Goal: Navigation & Orientation: Go to known website

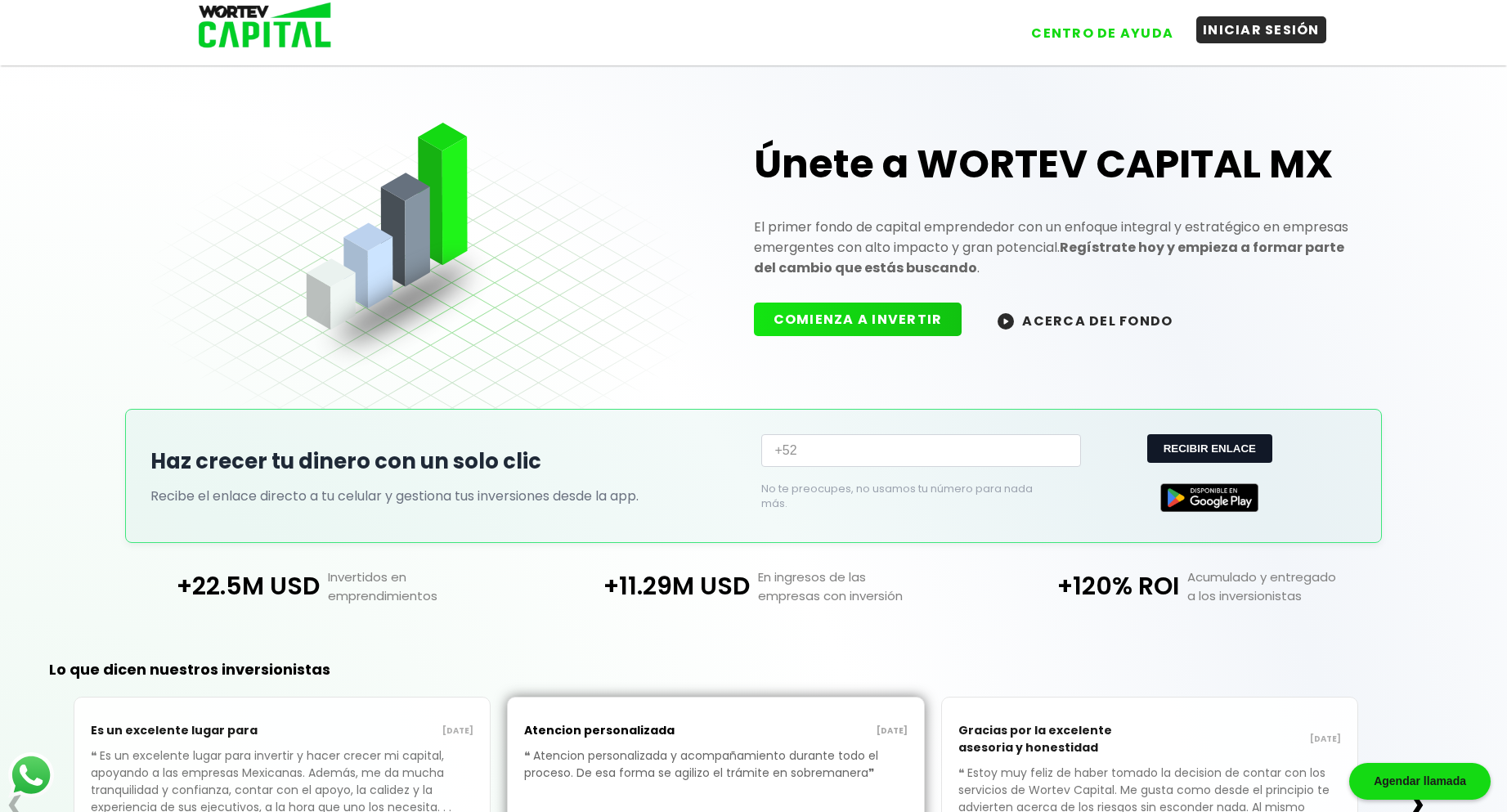
click at [1240, 24] on button "INICIAR SESIÓN" at bounding box center [1261, 29] width 130 height 27
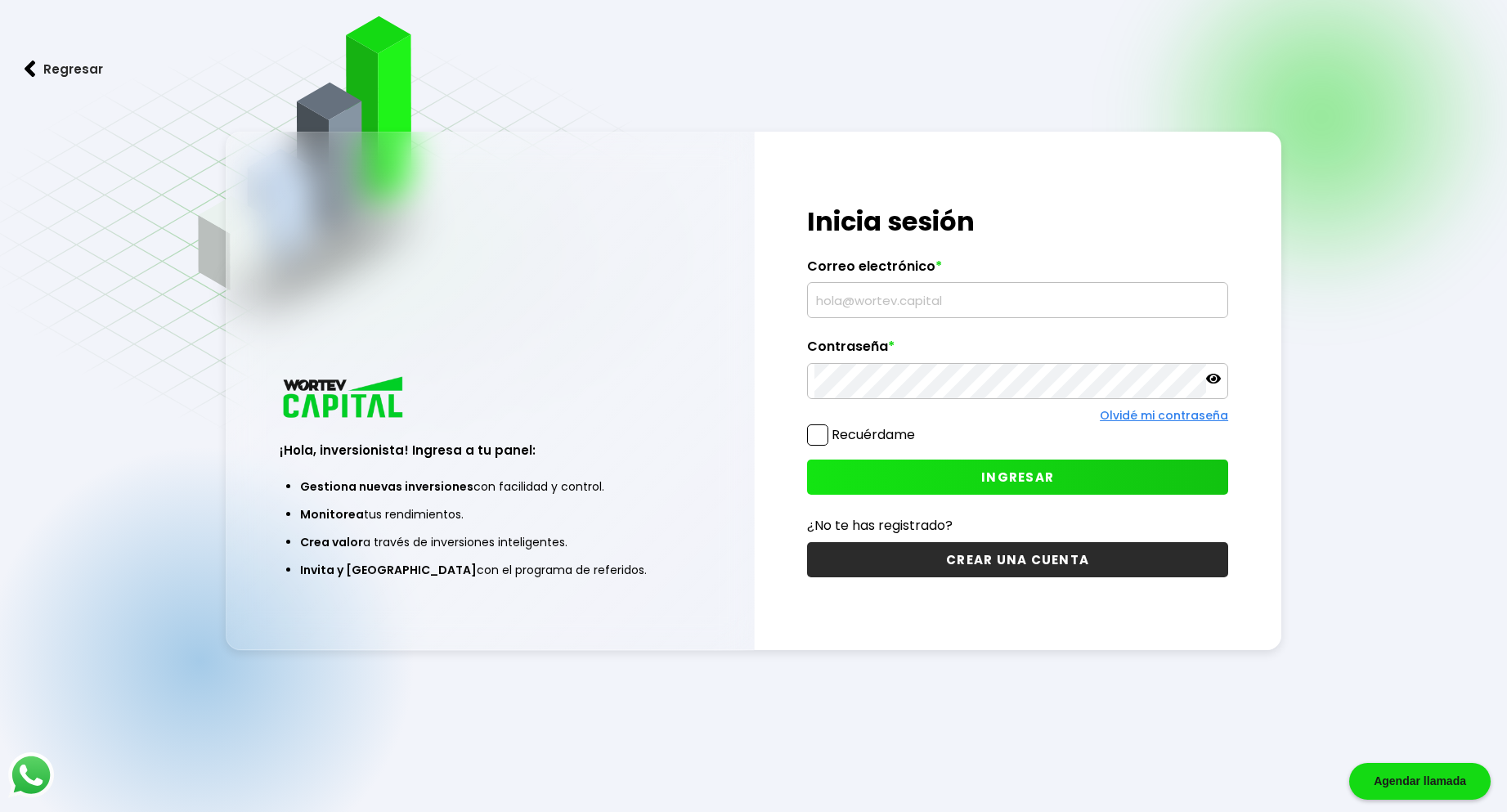
scroll to position [81, 0]
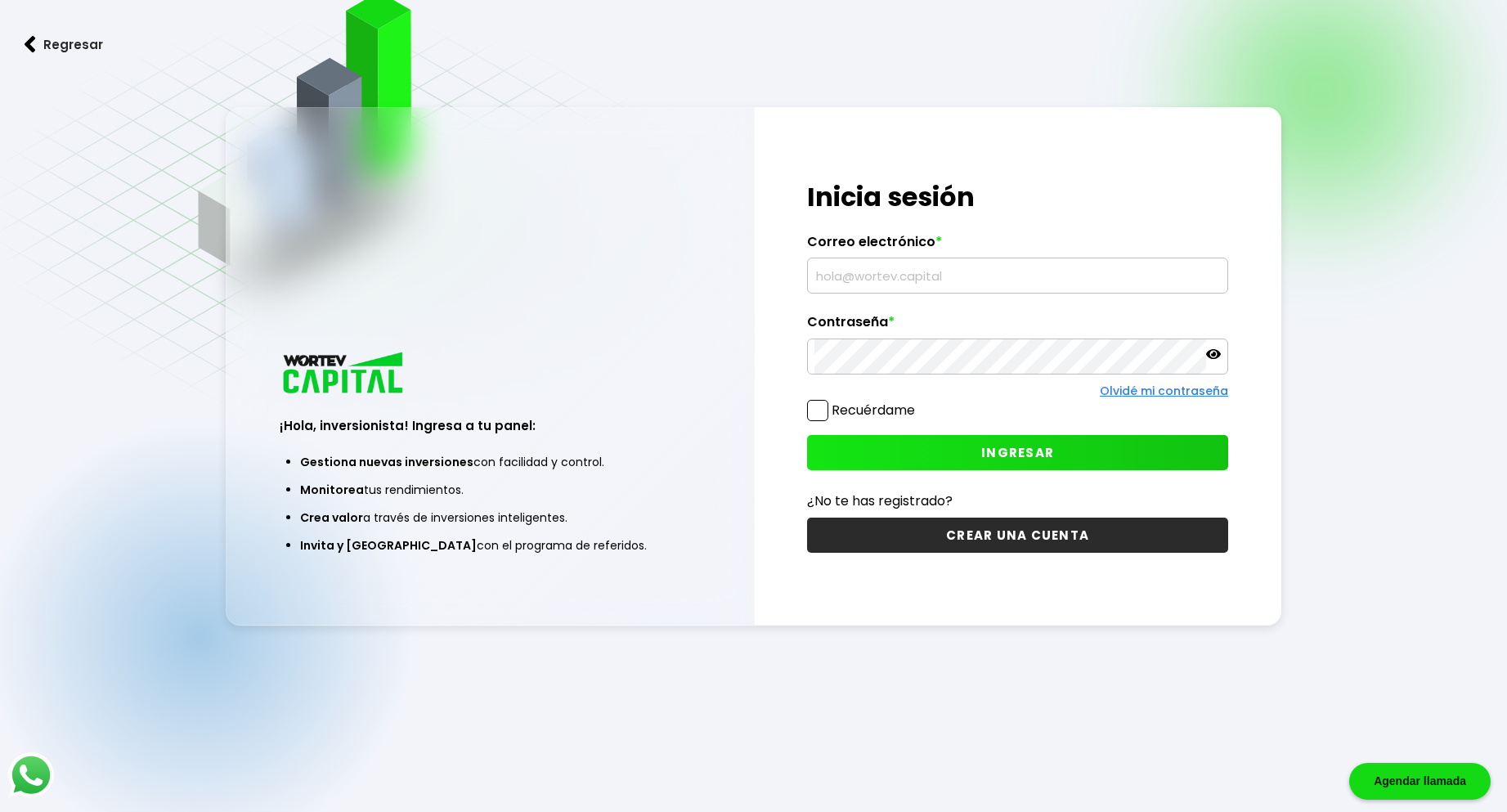
click at [385, 388] on img at bounding box center [344, 374] width 129 height 49
click at [29, 42] on img at bounding box center [30, 44] width 12 height 17
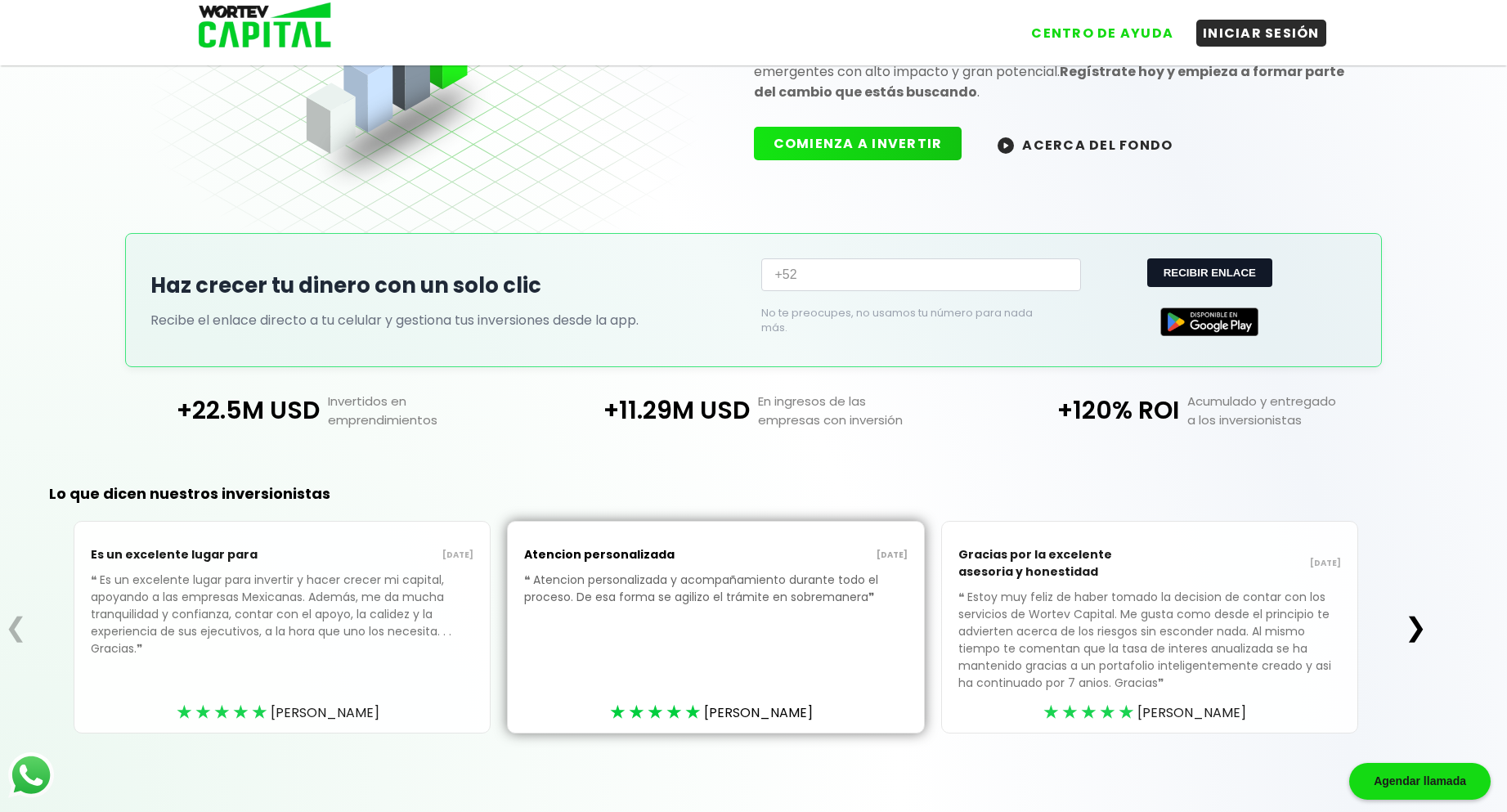
scroll to position [179, 0]
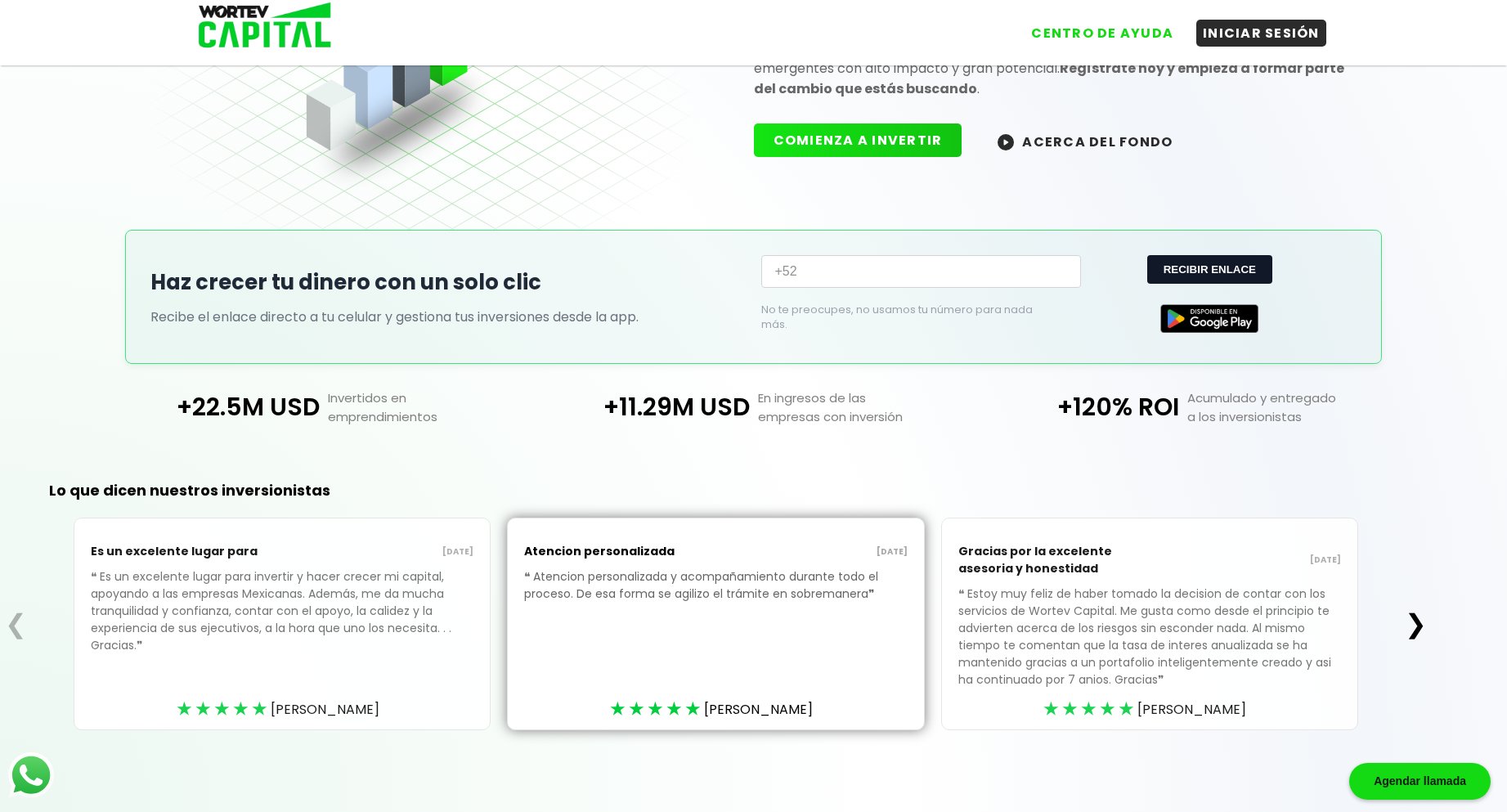
click at [273, 612] on p "❝ Es un excelente lugar para invertir y hacer crecer mi capital, apoyando a las…" at bounding box center [282, 623] width 383 height 111
click at [1416, 618] on button "❯" at bounding box center [1416, 624] width 32 height 33
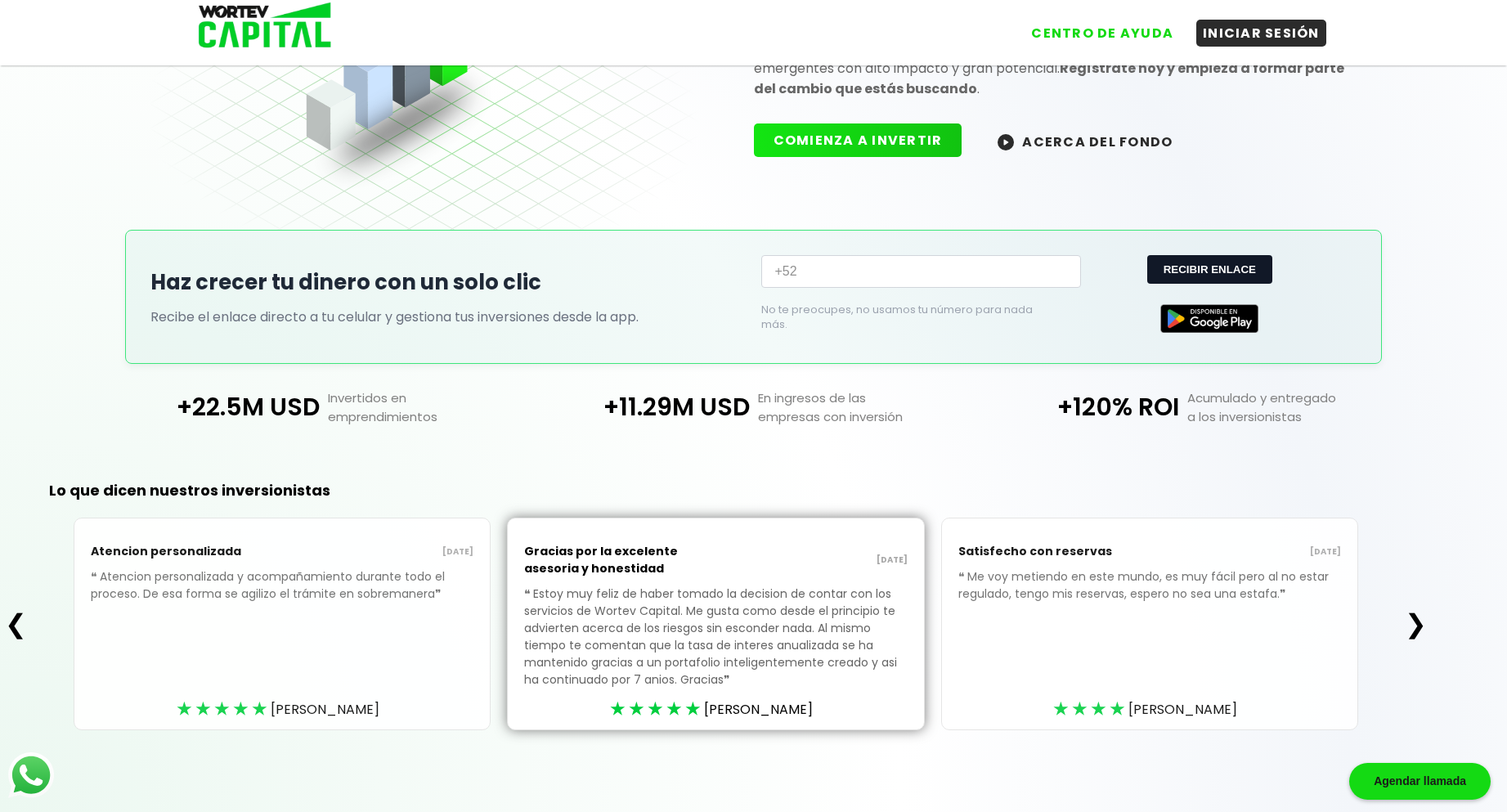
click at [1426, 631] on button "❯" at bounding box center [1416, 624] width 32 height 33
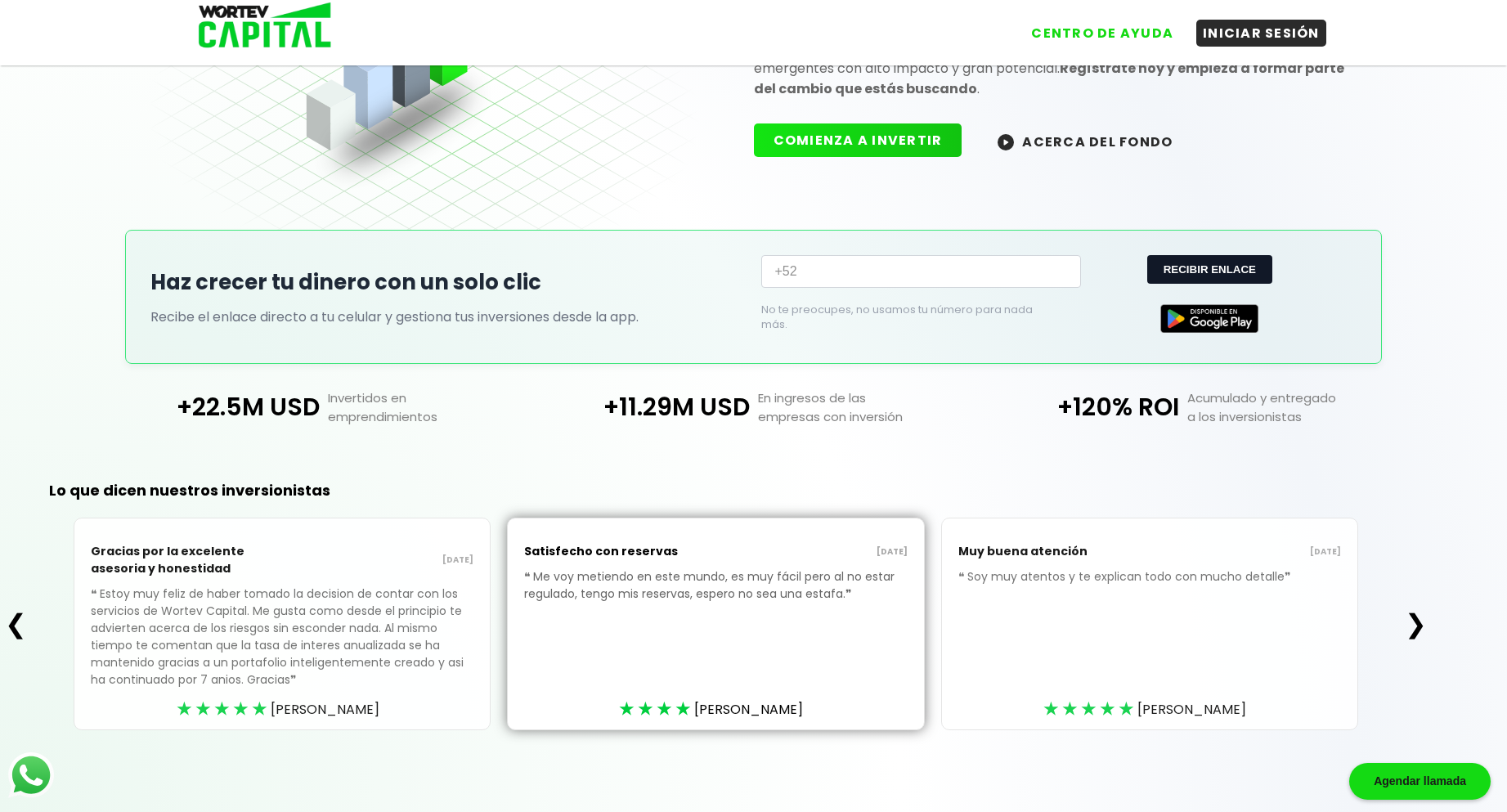
click at [450, 665] on p "❝ Estoy muy feliz de haber tomado la decision de contar con los servicios de Wo…" at bounding box center [282, 649] width 383 height 127
click at [229, 710] on div "★★★★★" at bounding box center [224, 709] width 94 height 25
click at [1419, 633] on button "❯" at bounding box center [1416, 624] width 32 height 33
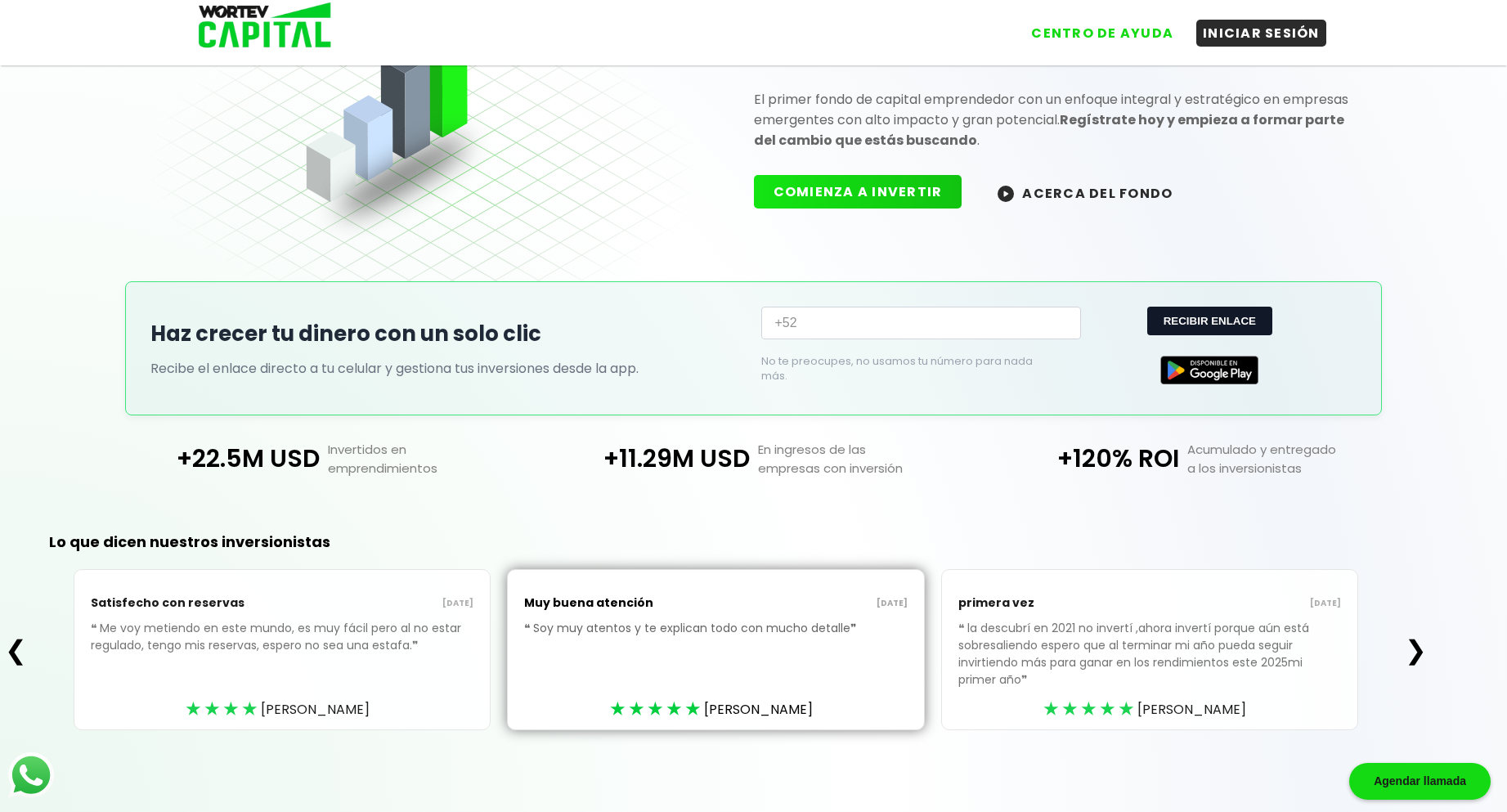
scroll to position [127, 0]
click at [1419, 633] on button "❯" at bounding box center [1416, 649] width 32 height 33
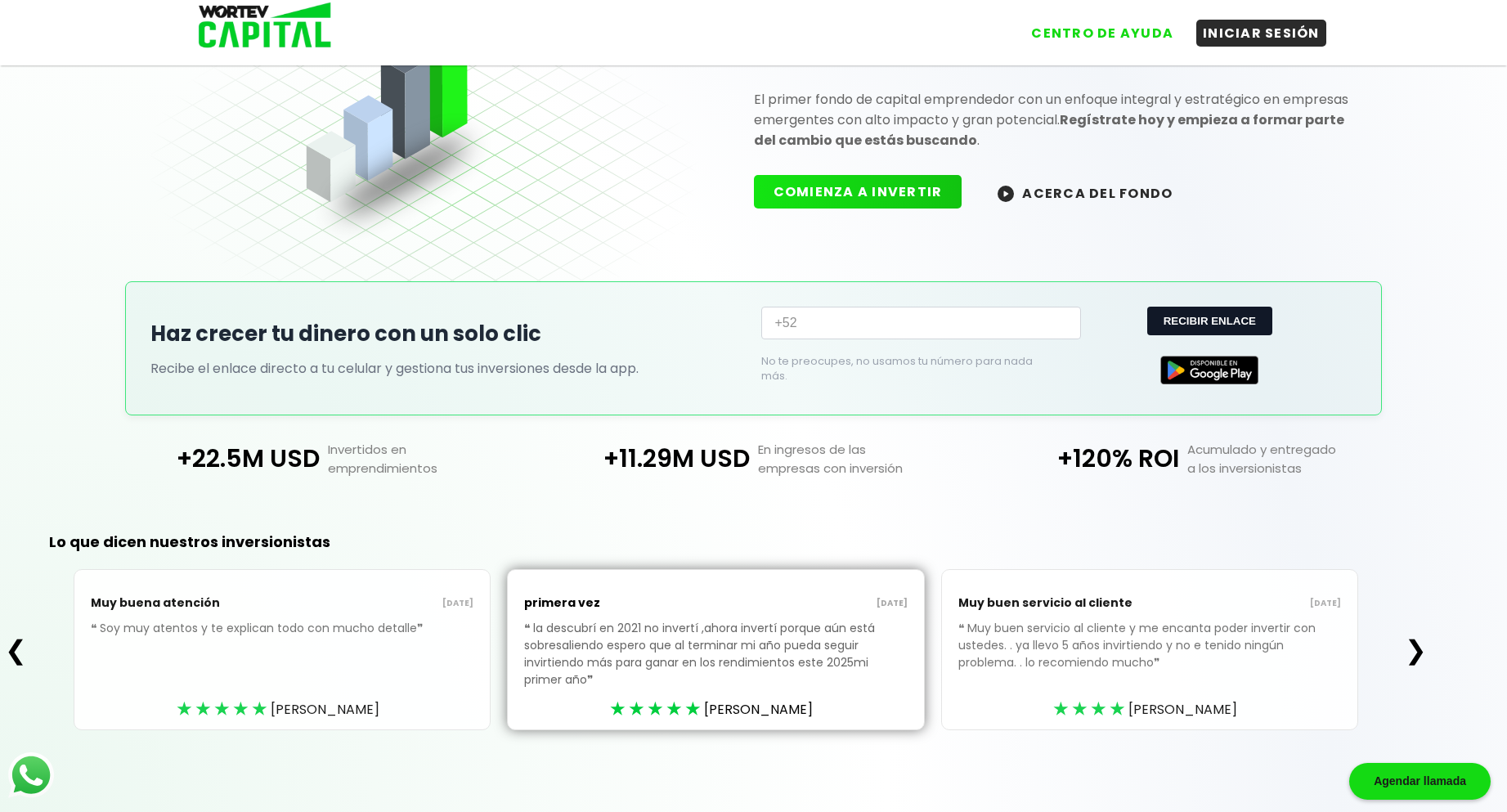
click at [827, 645] on p "❝ la descubrí en 2021 no invertí ,ahora invertí porque aún está sobresaliendo e…" at bounding box center [715, 666] width 383 height 93
click at [1422, 654] on button "❯" at bounding box center [1416, 649] width 32 height 33
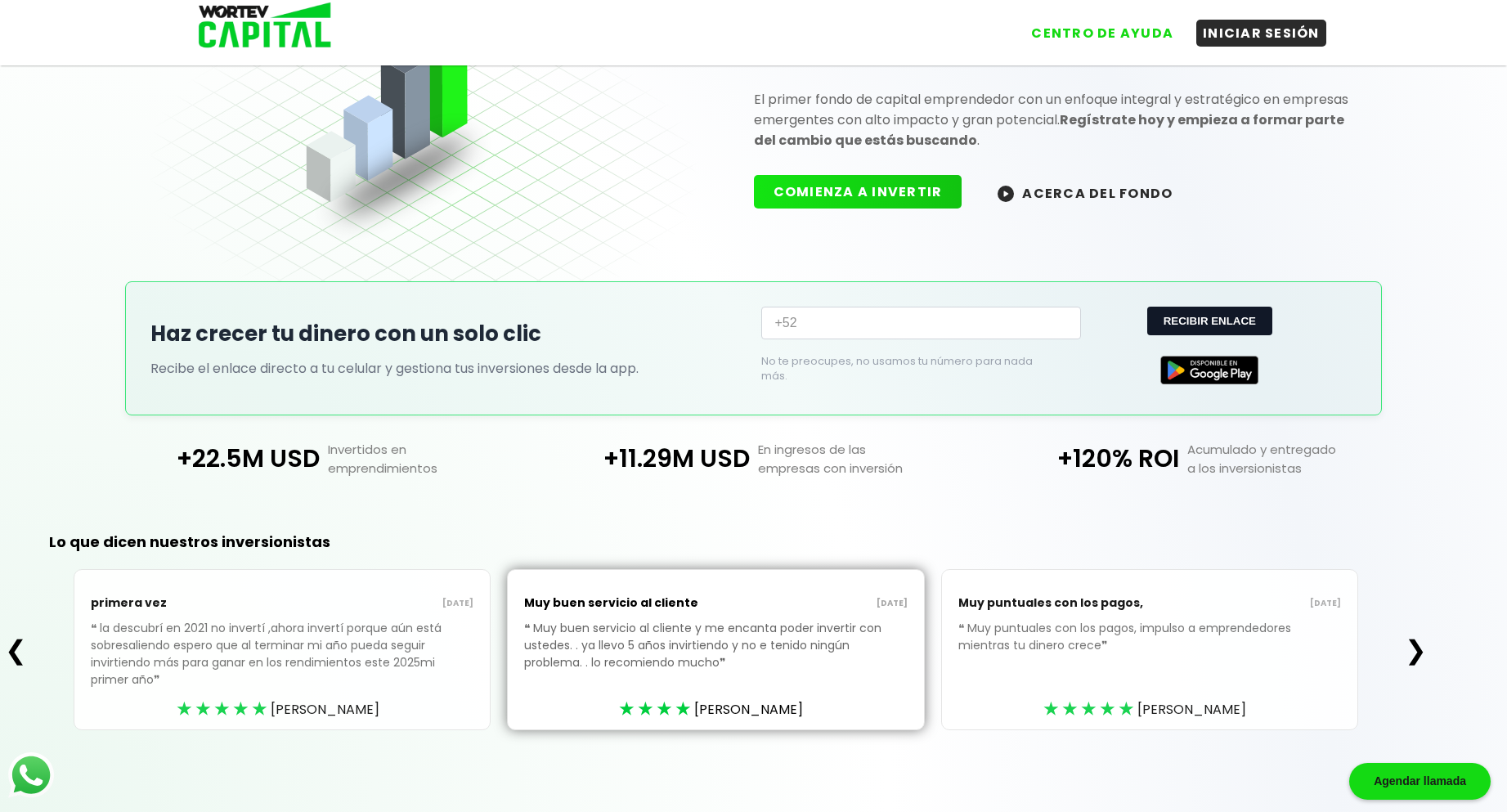
click at [1266, 464] on p "Acumulado y entregado a los inversionistas" at bounding box center [1289, 458] width 219 height 38
click at [1267, 463] on p "Acumulado y entregado a los inversionistas" at bounding box center [1289, 458] width 219 height 38
click at [1419, 648] on button "❯" at bounding box center [1416, 649] width 32 height 33
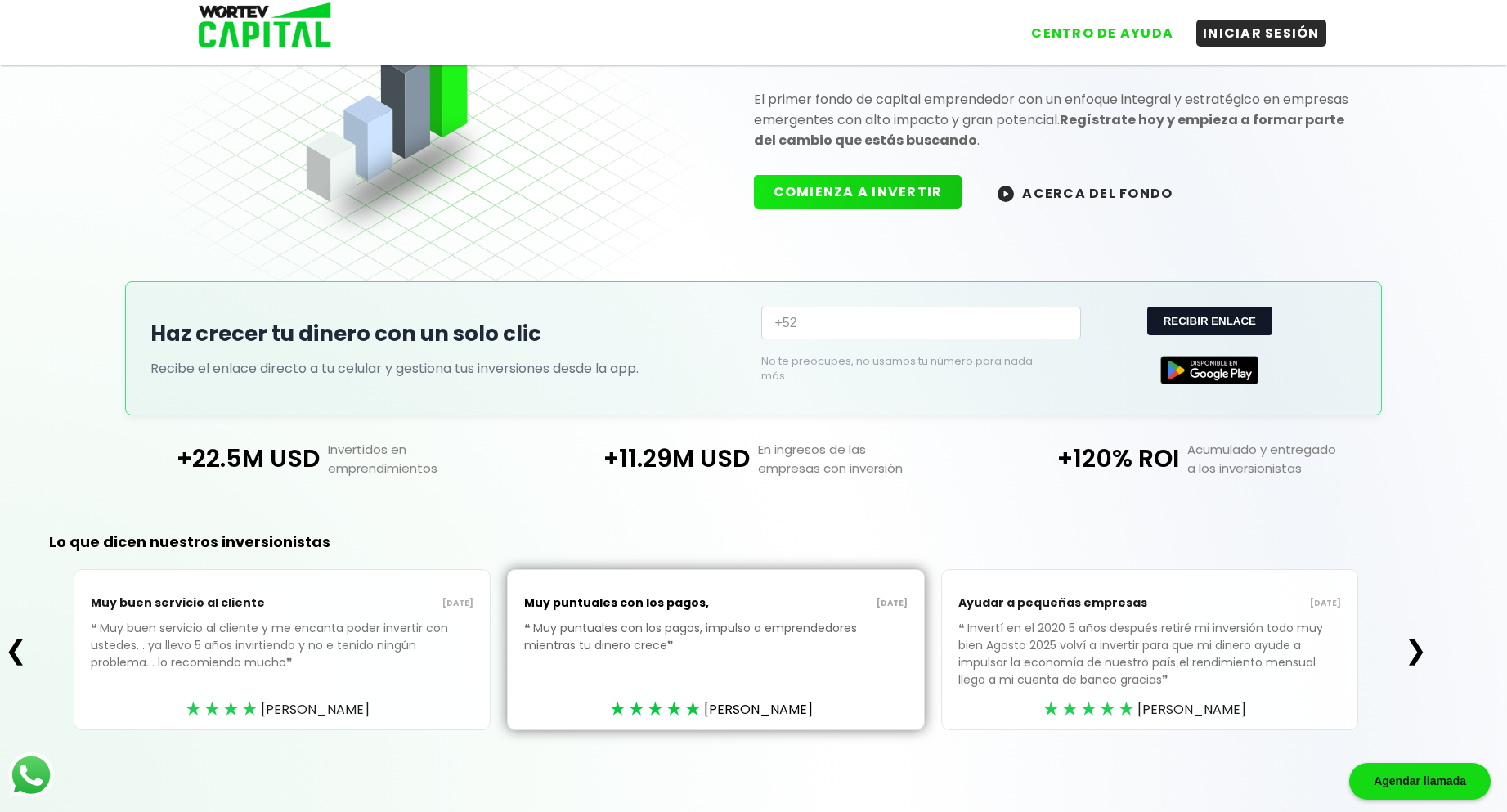
click at [1420, 651] on button "❯" at bounding box center [1416, 649] width 32 height 33
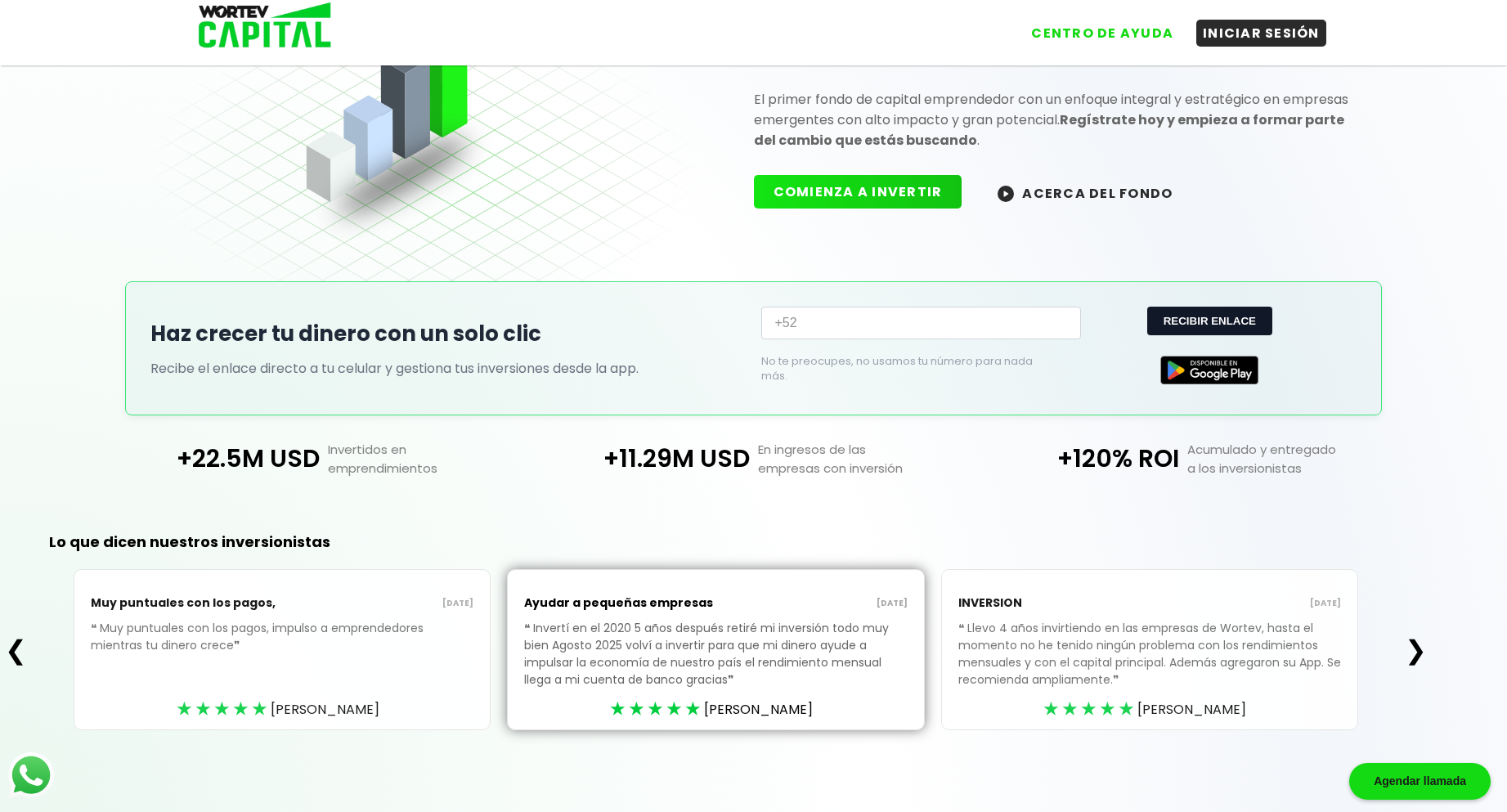
click at [1420, 651] on button "❯" at bounding box center [1416, 649] width 32 height 33
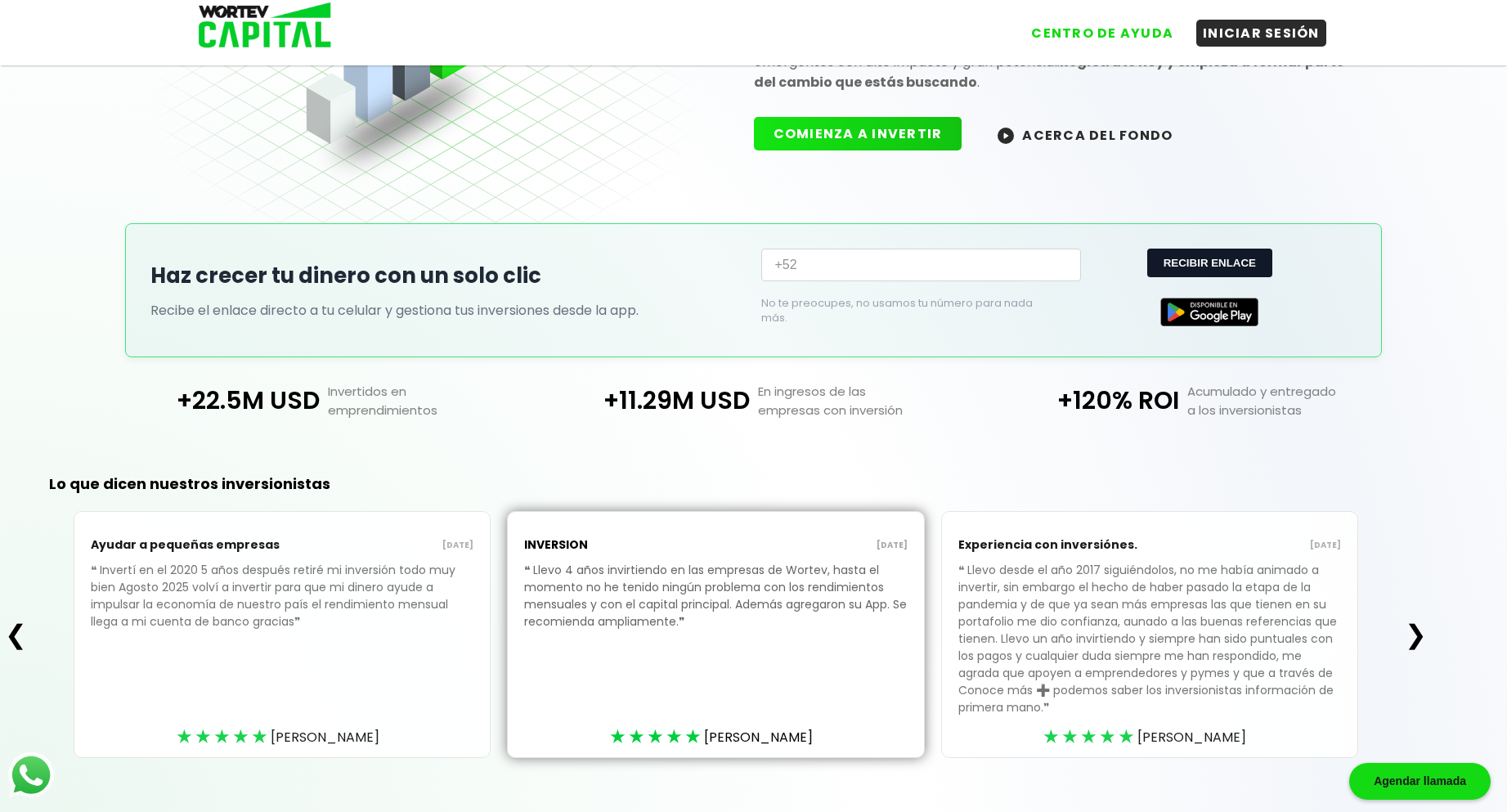
scroll to position [213, 0]
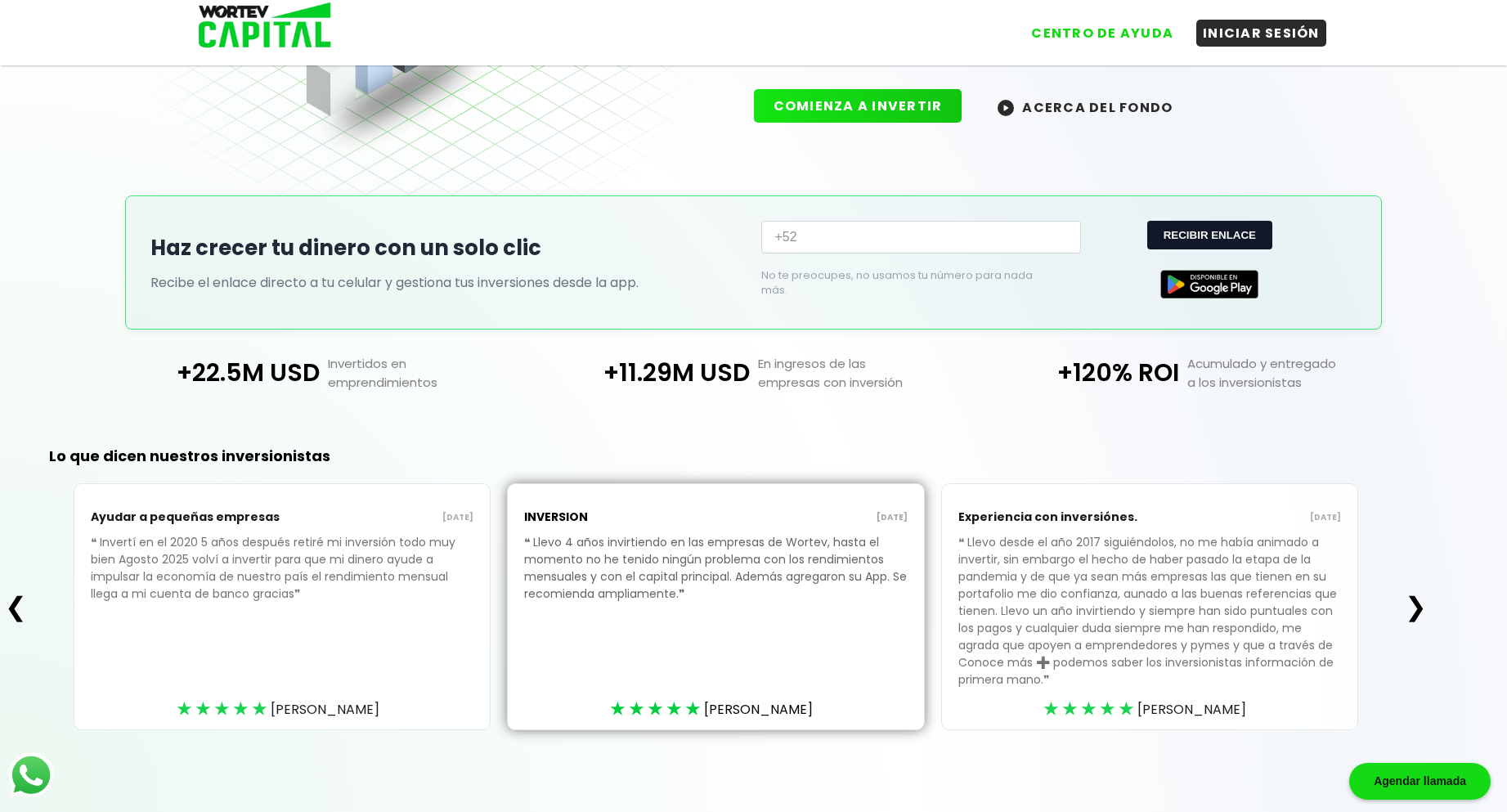
click at [1313, 598] on p "❝ [PERSON_NAME] desde el año 2017 siguiéndolos, no me había animado a invertir,…" at bounding box center [1149, 623] width 383 height 179
click at [1416, 604] on button "❯" at bounding box center [1416, 606] width 32 height 33
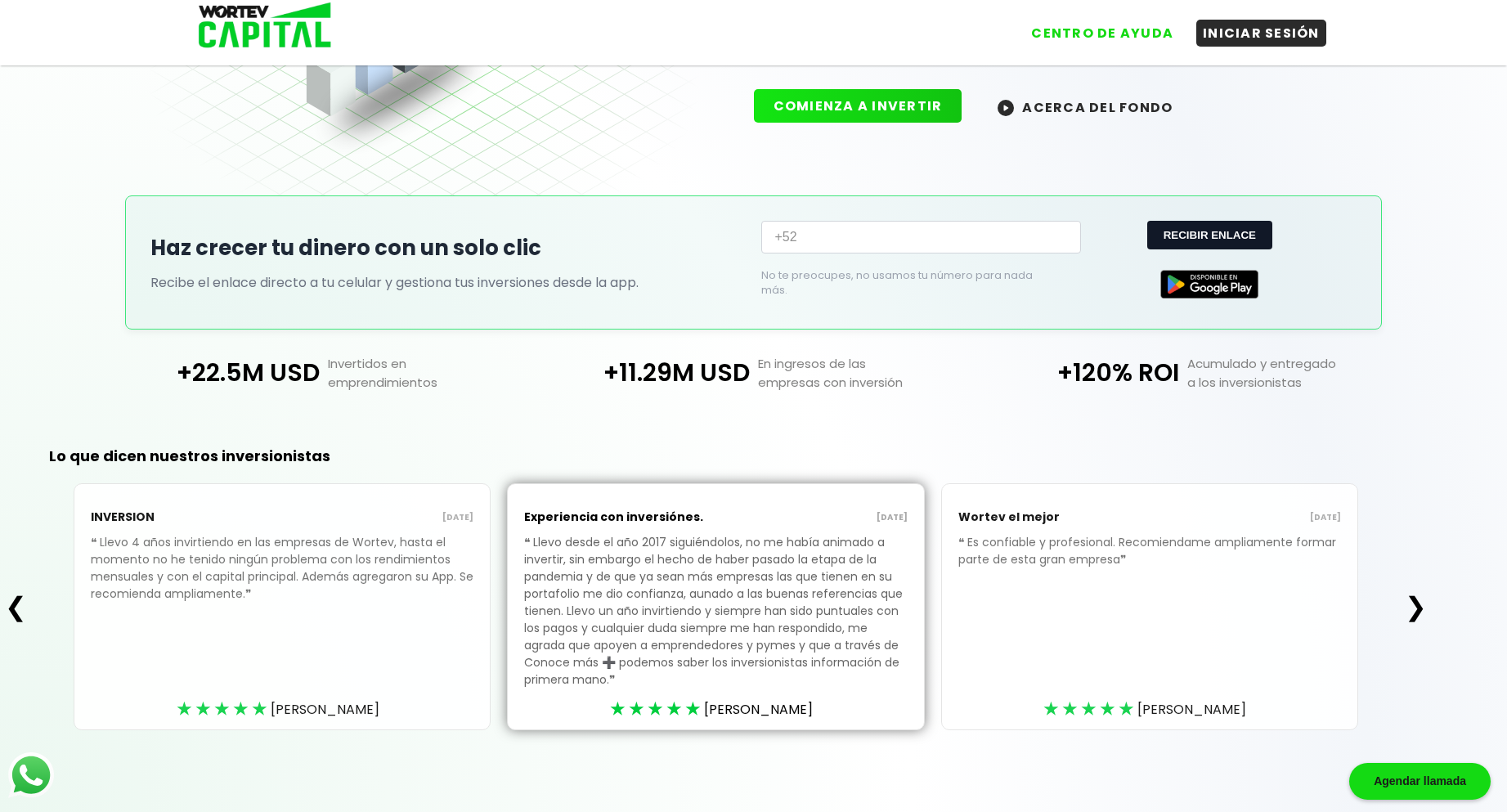
click at [1434, 782] on div "Agendar llamada" at bounding box center [1420, 781] width 142 height 37
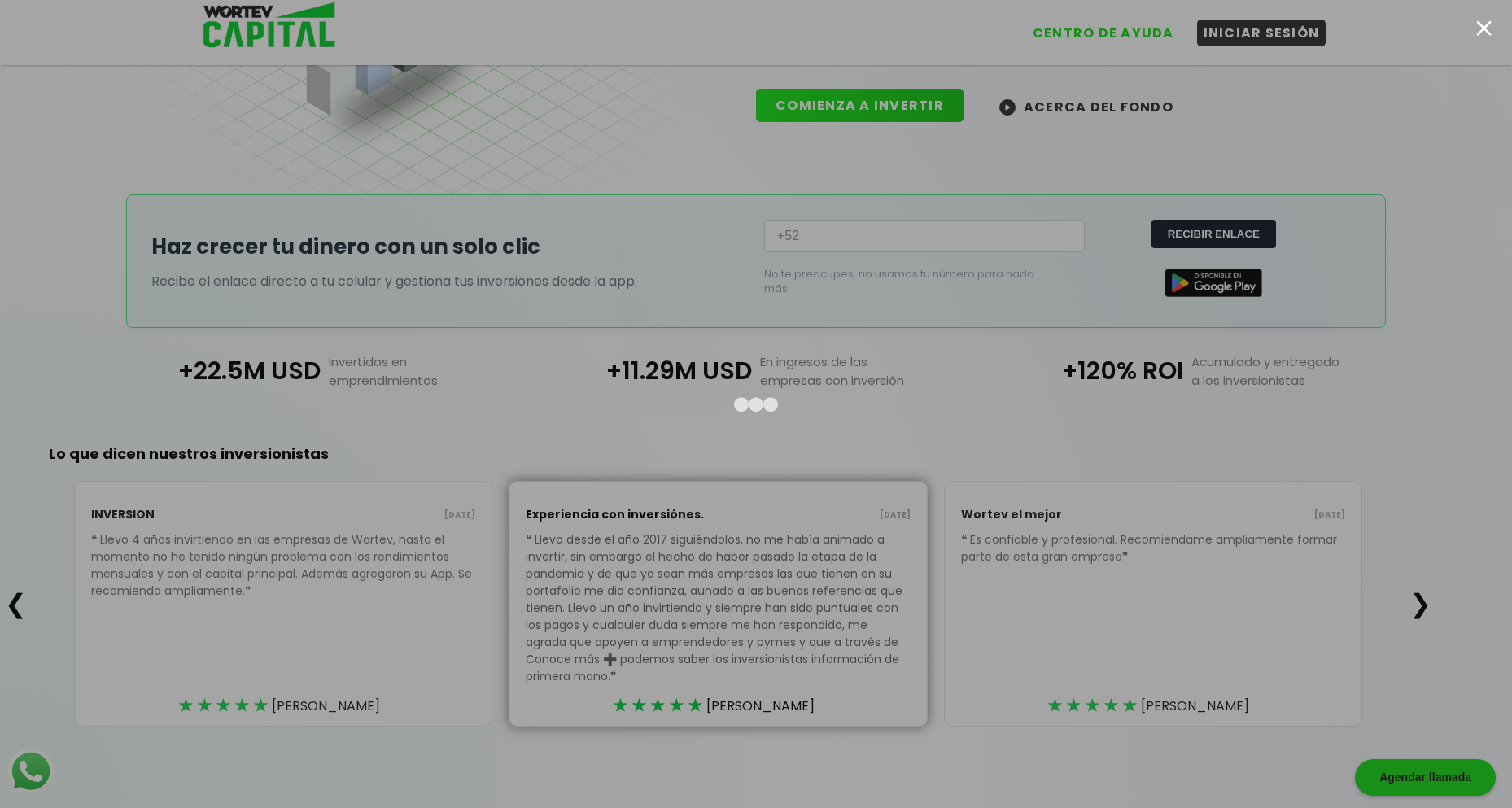
click at [1427, 778] on div at bounding box center [756, 404] width 1512 height 808
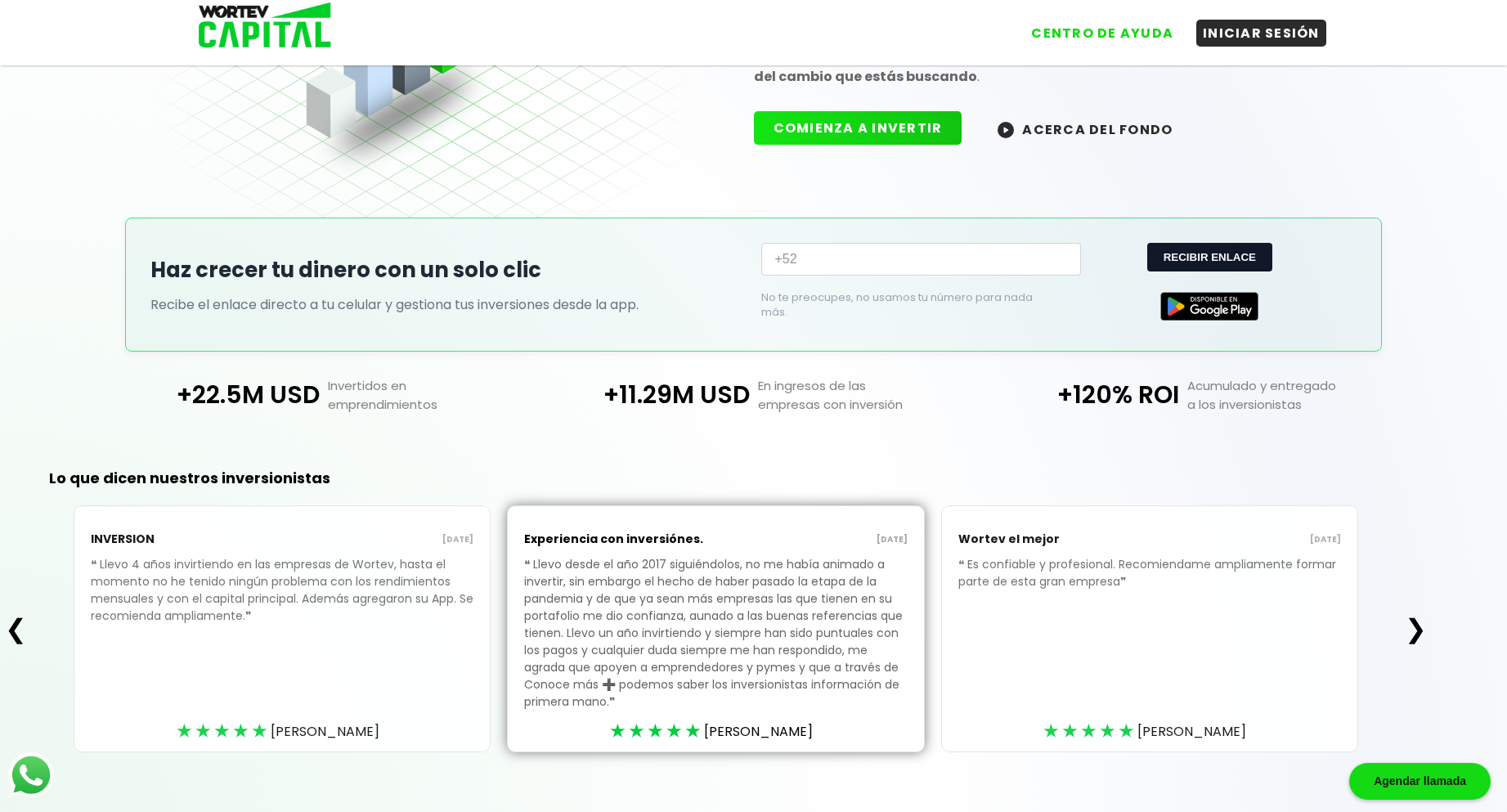
scroll to position [0, 0]
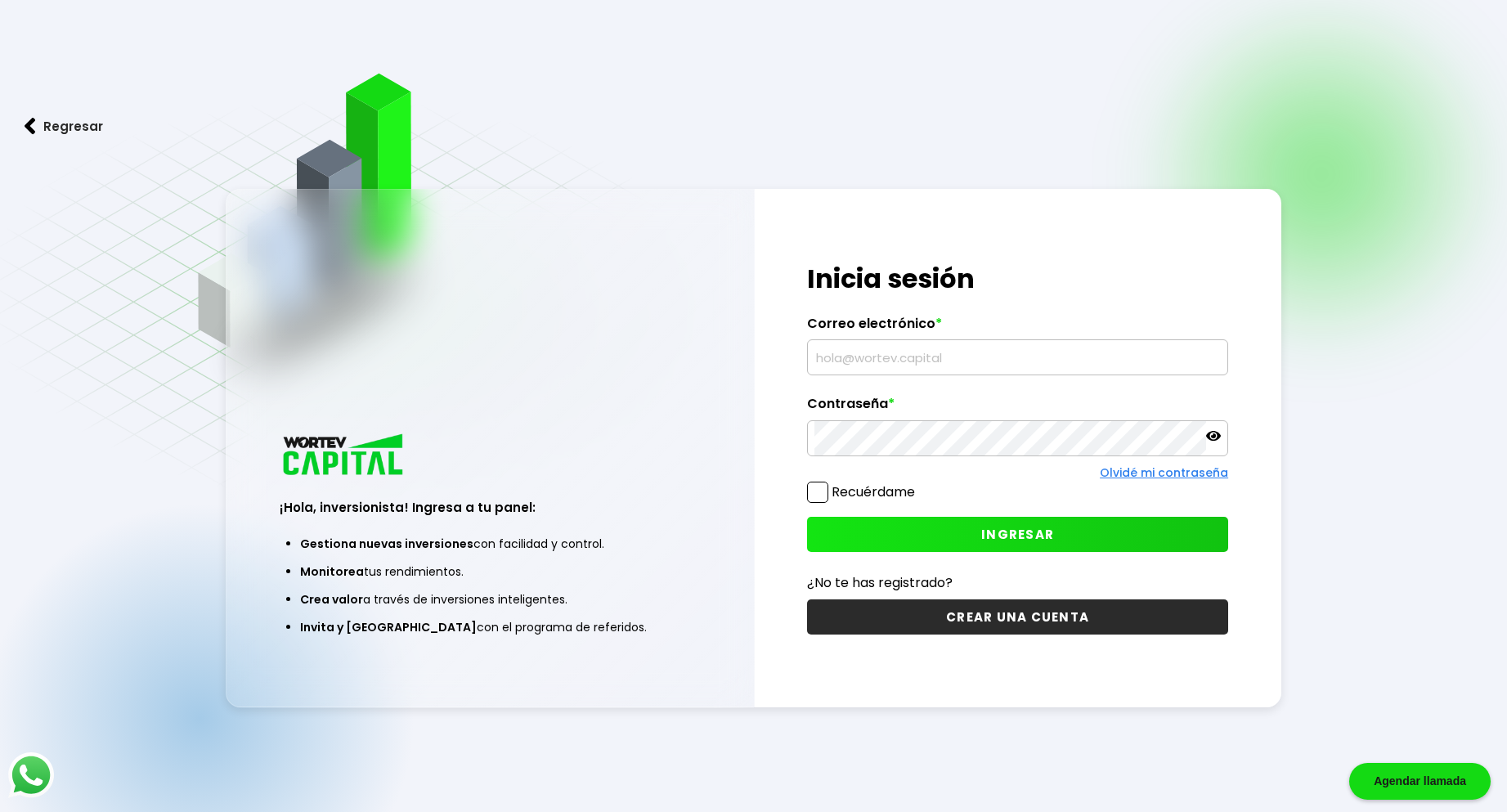
scroll to position [81, 0]
